Goal: Find specific page/section: Find specific page/section

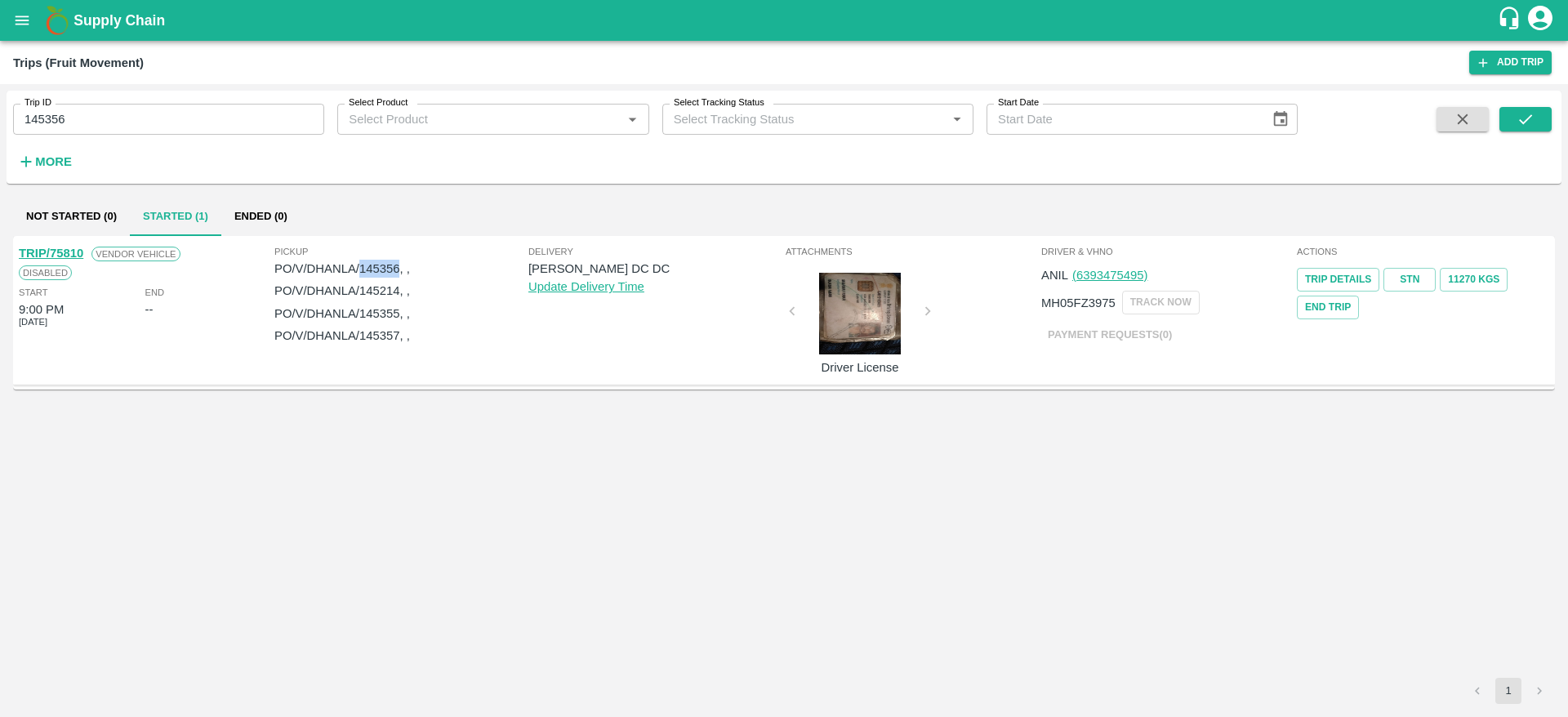
drag, startPoint x: 361, startPoint y: 267, endPoint x: 398, endPoint y: 267, distance: 37.0
click at [398, 267] on p "PO/V/DHANLA/145356, ," at bounding box center [401, 268] width 254 height 18
copy p "145356"
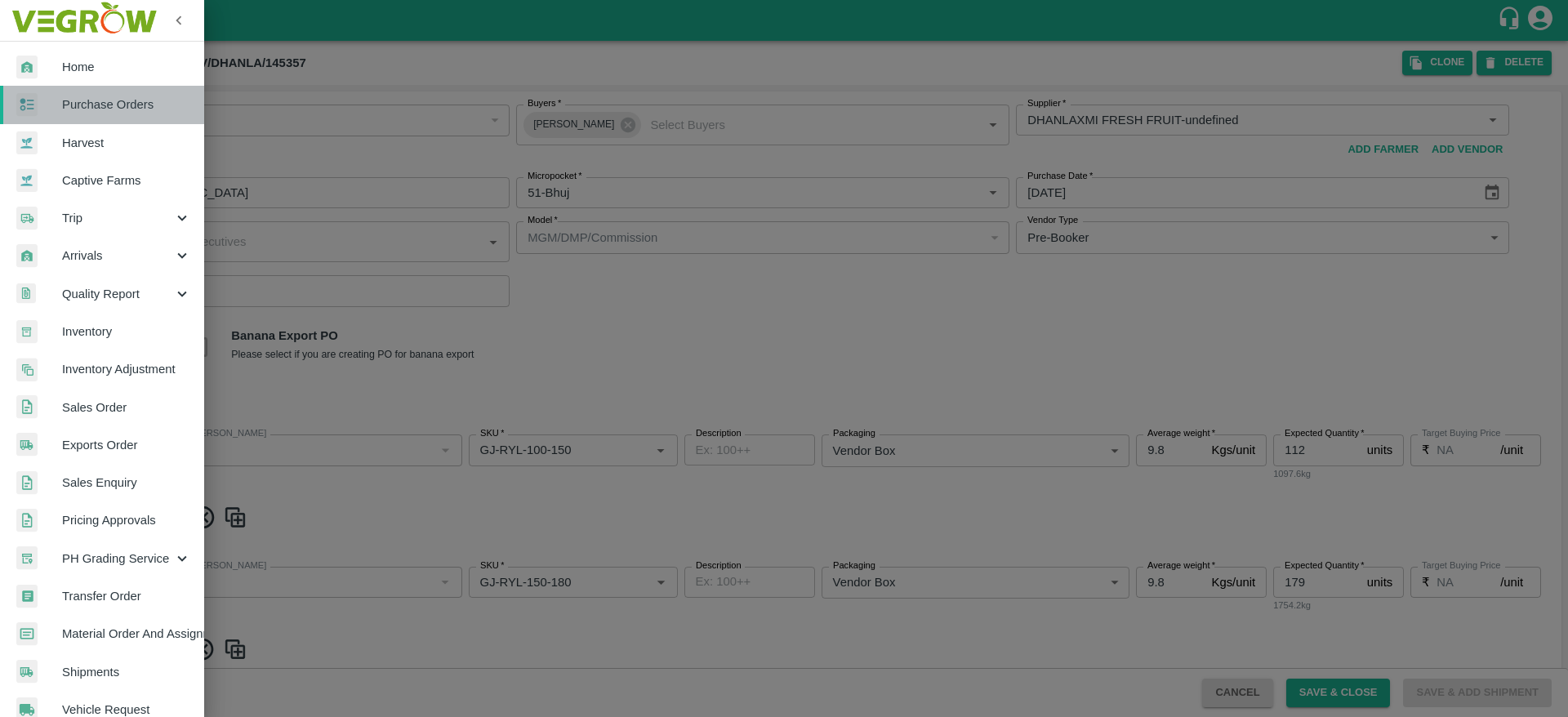
click at [169, 100] on span "Purchase Orders" at bounding box center [126, 104] width 129 height 18
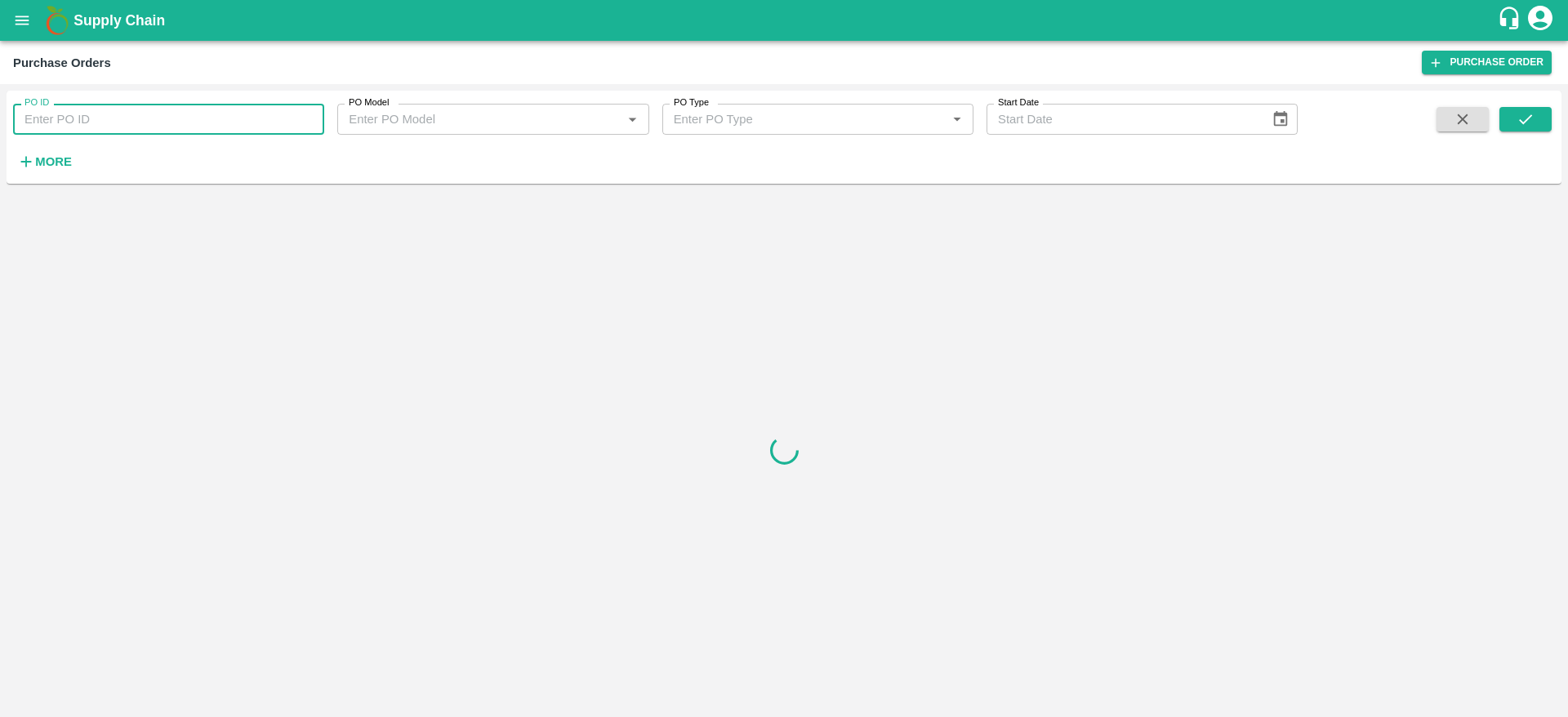
click at [200, 125] on input "PO ID" at bounding box center [168, 119] width 311 height 31
paste input "145356"
type input "145356"
click at [1538, 120] on button "submit" at bounding box center [1525, 119] width 52 height 24
